Goal: Navigation & Orientation: Find specific page/section

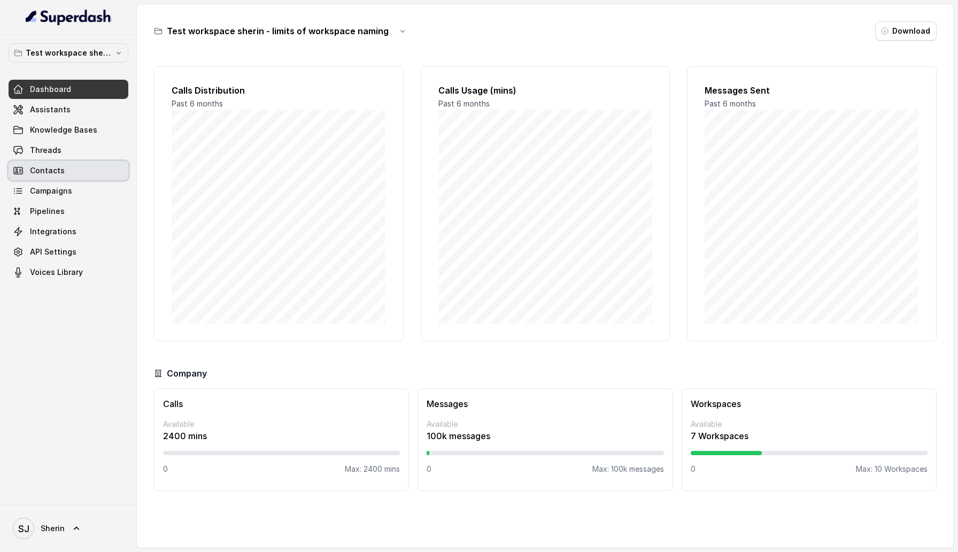
click at [75, 169] on link "Contacts" at bounding box center [69, 170] width 120 height 19
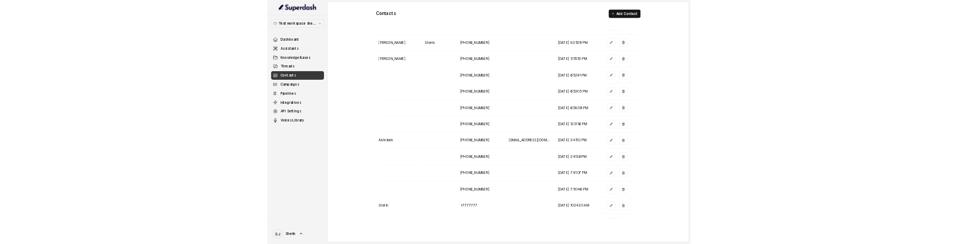
scroll to position [85, 0]
